Goal: Check status: Check status

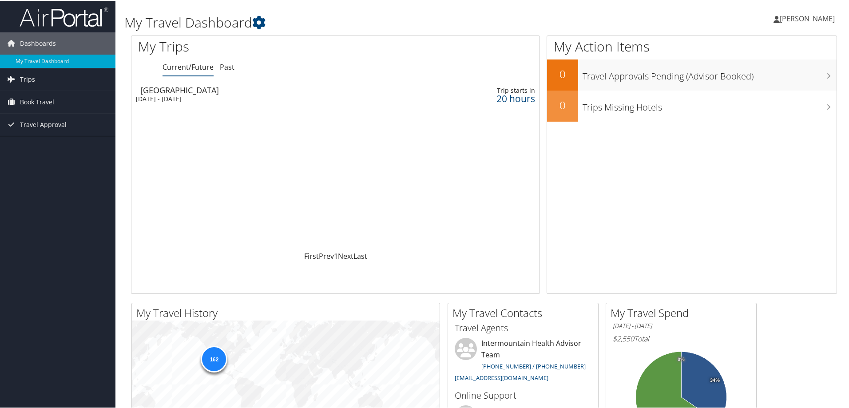
click at [188, 95] on div "Mon 8 Sep 2025 - Tue 9 Sep 2025" at bounding box center [259, 98] width 247 height 8
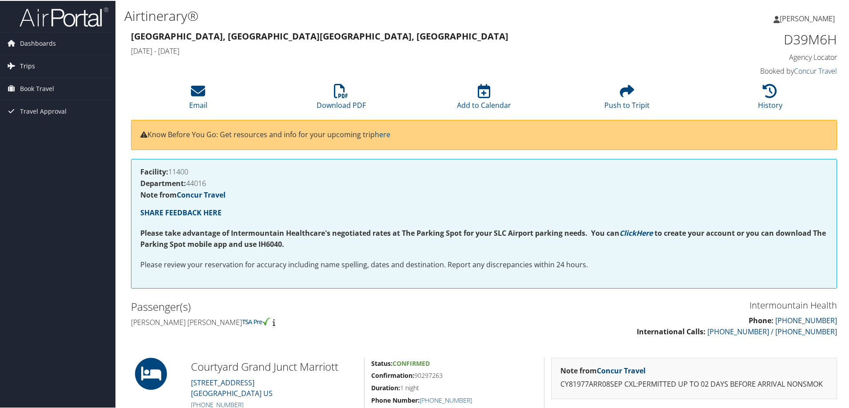
click at [20, 67] on span "Trips" at bounding box center [27, 65] width 15 height 22
click at [36, 80] on link "Current/Future Trips" at bounding box center [58, 82] width 116 height 13
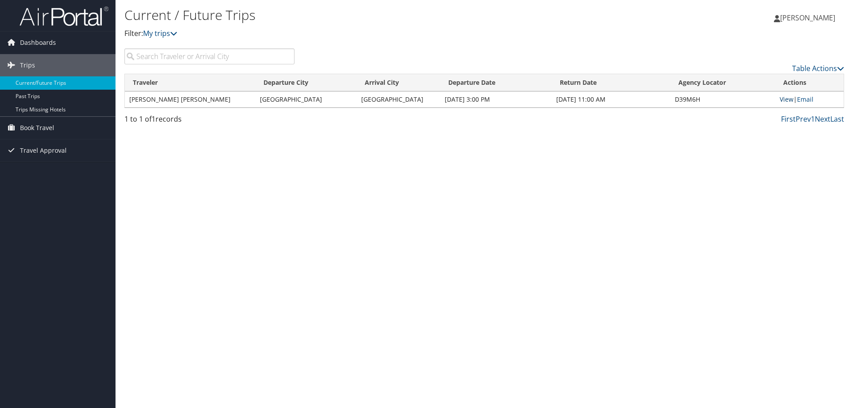
click at [788, 100] on link "View" at bounding box center [787, 99] width 14 height 8
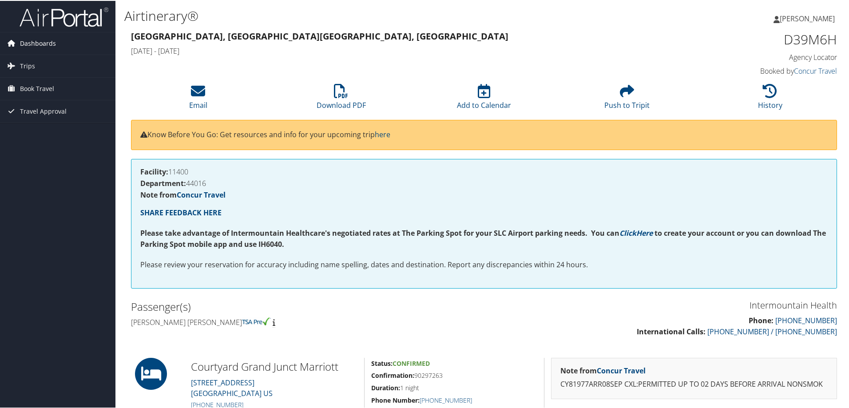
click at [24, 44] on span "Dashboards" at bounding box center [38, 43] width 36 height 22
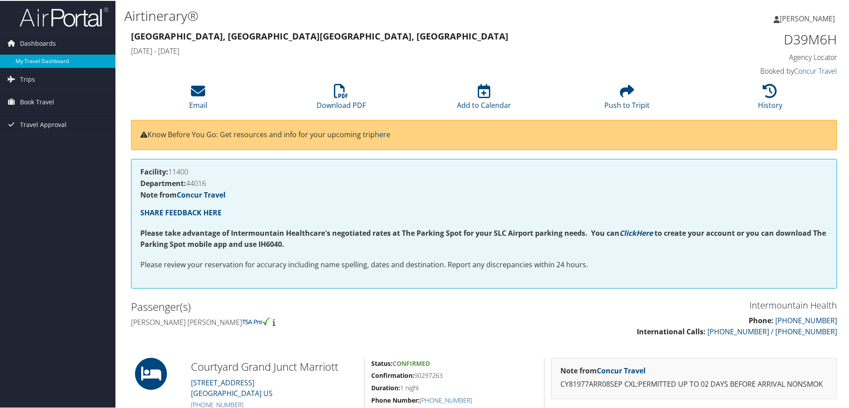
click at [32, 55] on link "My Travel Dashboard" at bounding box center [58, 60] width 116 height 13
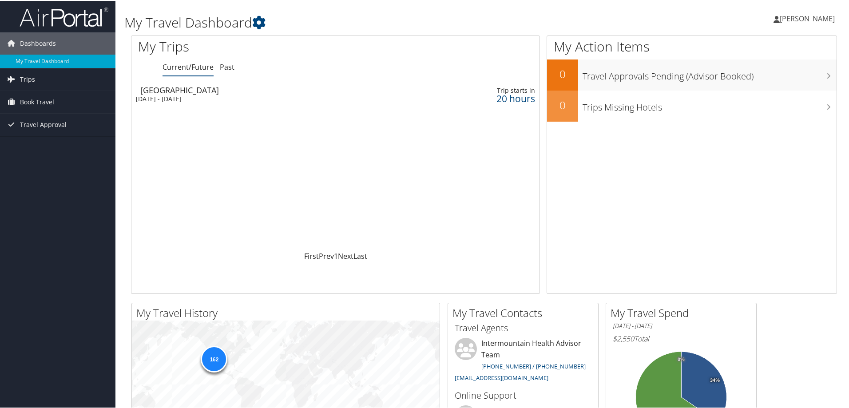
drag, startPoint x: 518, startPoint y: 98, endPoint x: 487, endPoint y: 104, distance: 31.2
click at [487, 104] on td "Trip starts in 20 hours" at bounding box center [487, 93] width 106 height 25
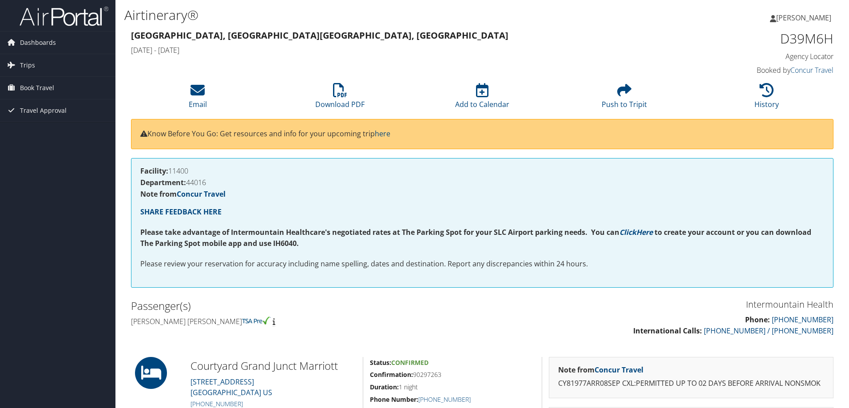
scroll to position [193, 0]
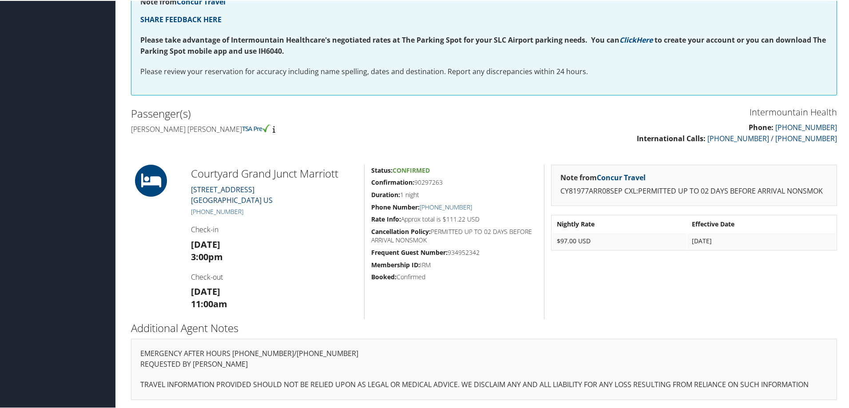
click at [228, 200] on link "[STREET_ADDRESS]" at bounding box center [232, 194] width 82 height 20
